Goal: Navigation & Orientation: Find specific page/section

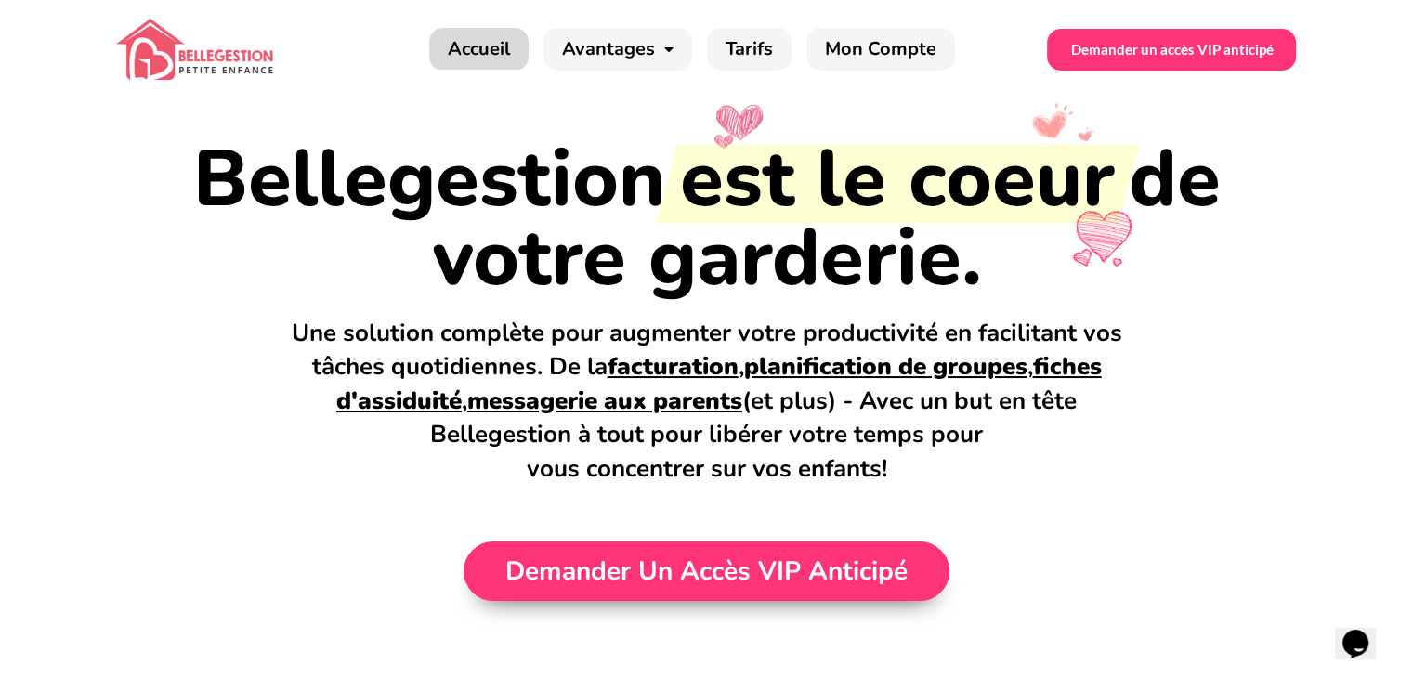
click at [485, 52] on link "Accueil" at bounding box center [478, 49] width 99 height 43
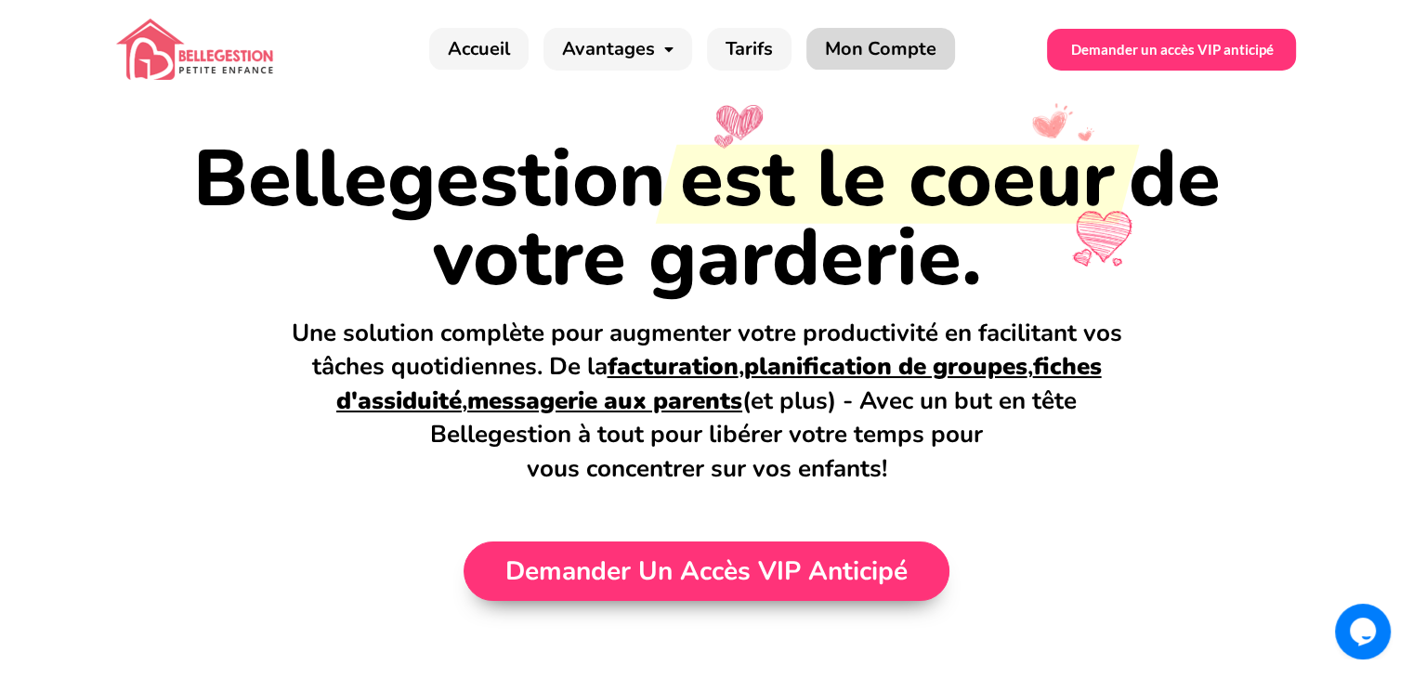
click at [855, 49] on link "Mon Compte" at bounding box center [881, 49] width 149 height 43
